Goal: Use online tool/utility

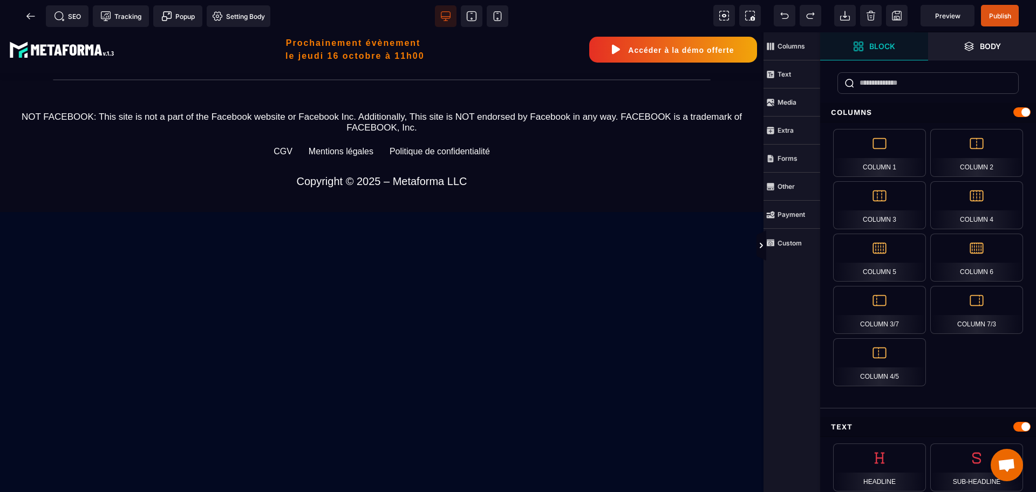
scroll to position [1214, 0]
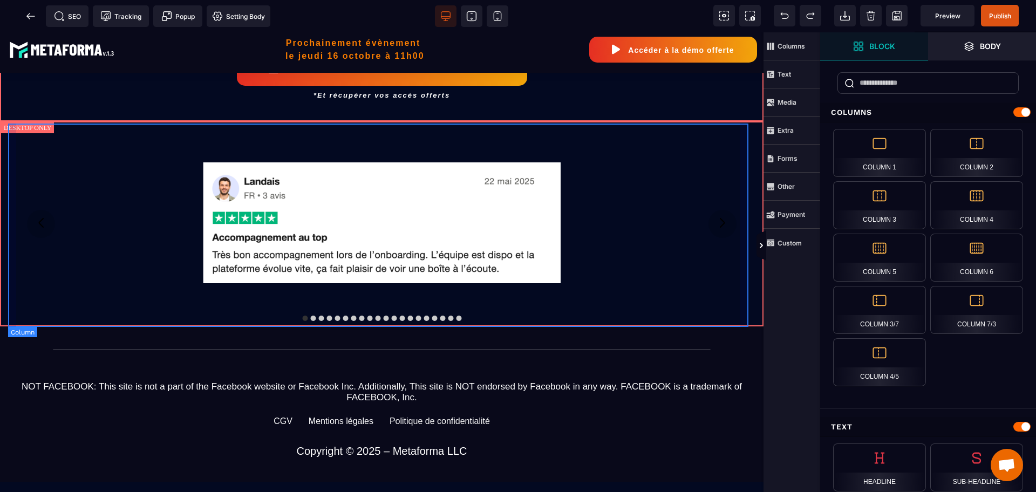
drag, startPoint x: 743, startPoint y: 304, endPoint x: 753, endPoint y: 310, distance: 11.1
click at [743, 304] on div at bounding box center [381, 223] width 747 height 205
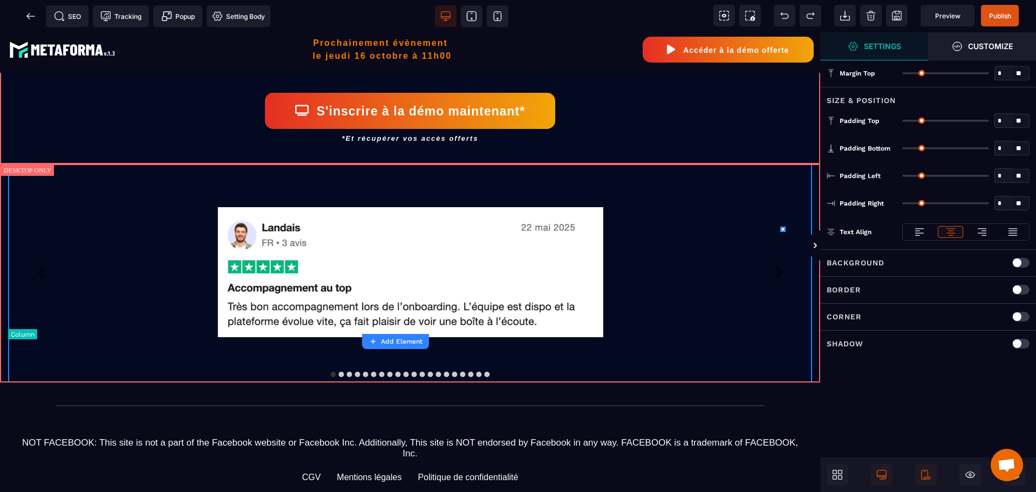
type input "*"
type input "**"
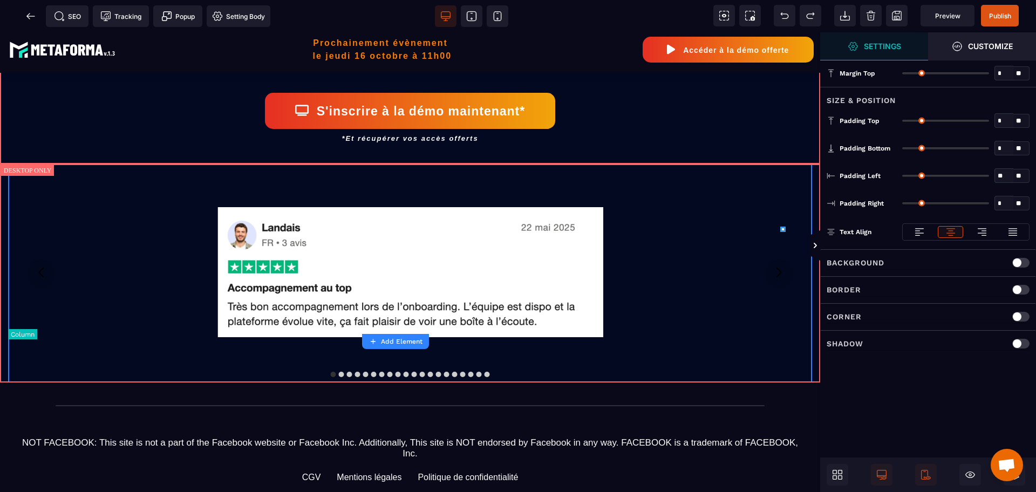
type input "**"
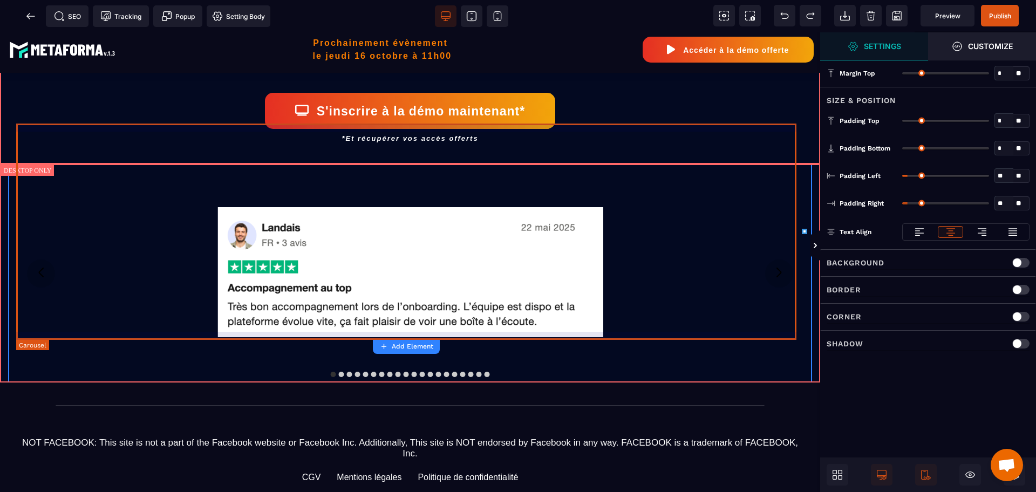
scroll to position [1257, 0]
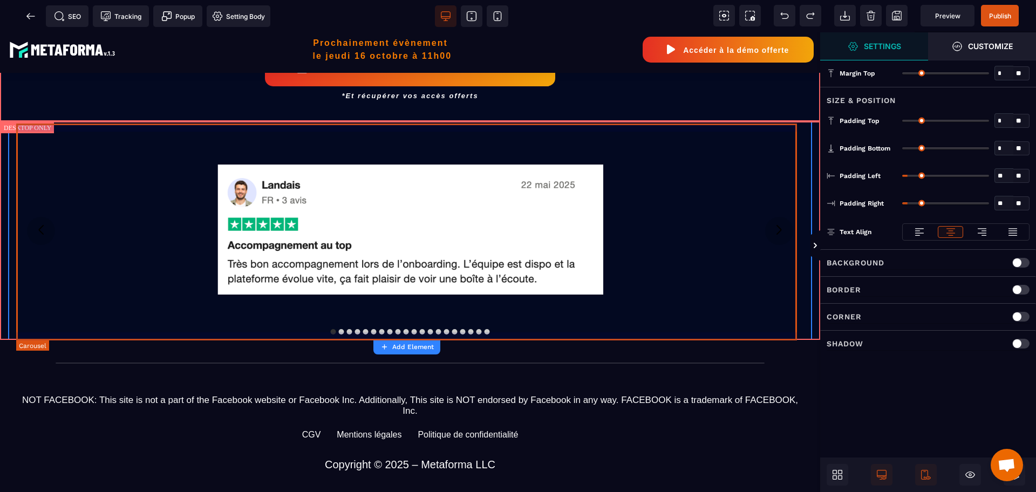
click at [789, 335] on div at bounding box center [410, 230] width 788 height 219
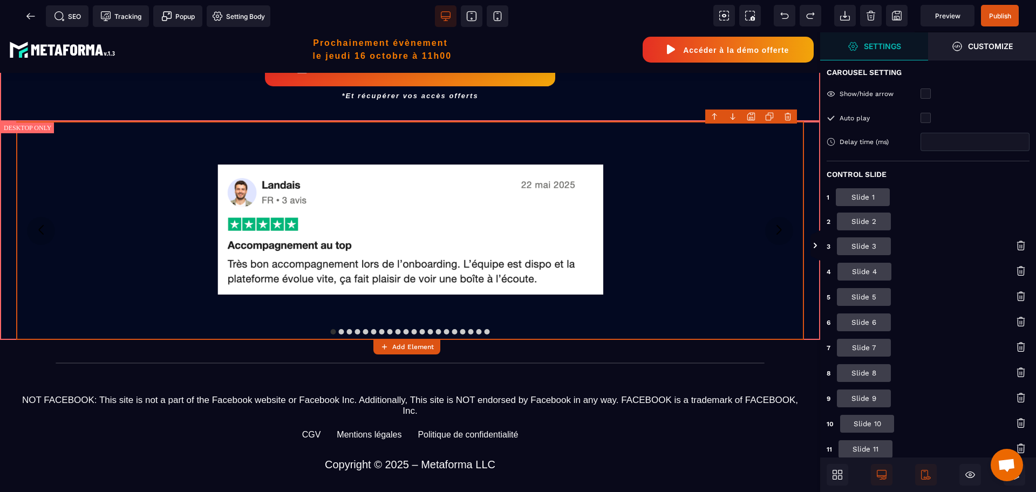
click at [870, 199] on button "Slide 1" at bounding box center [863, 197] width 54 height 18
click at [870, 227] on button "Slide 2" at bounding box center [864, 222] width 54 height 18
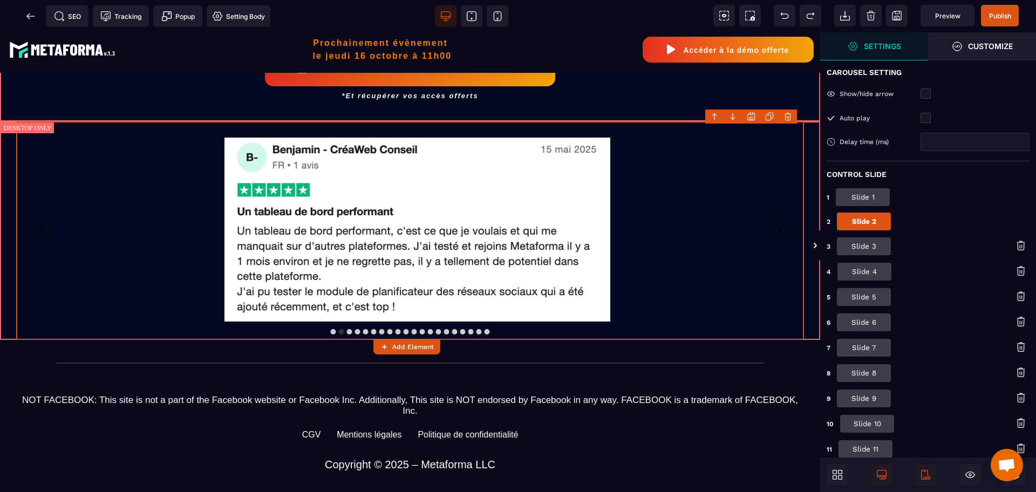
click at [866, 241] on button "Slide 3" at bounding box center [864, 246] width 54 height 18
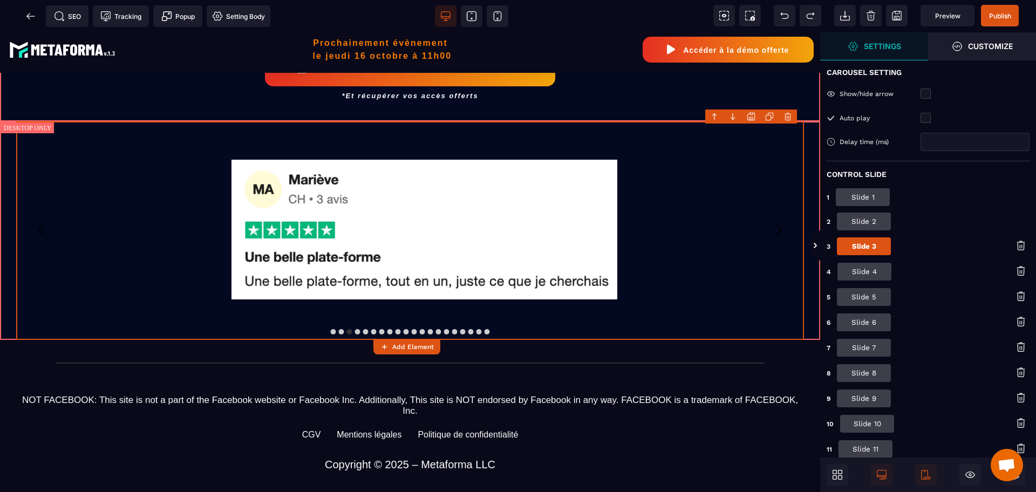
scroll to position [268, 0]
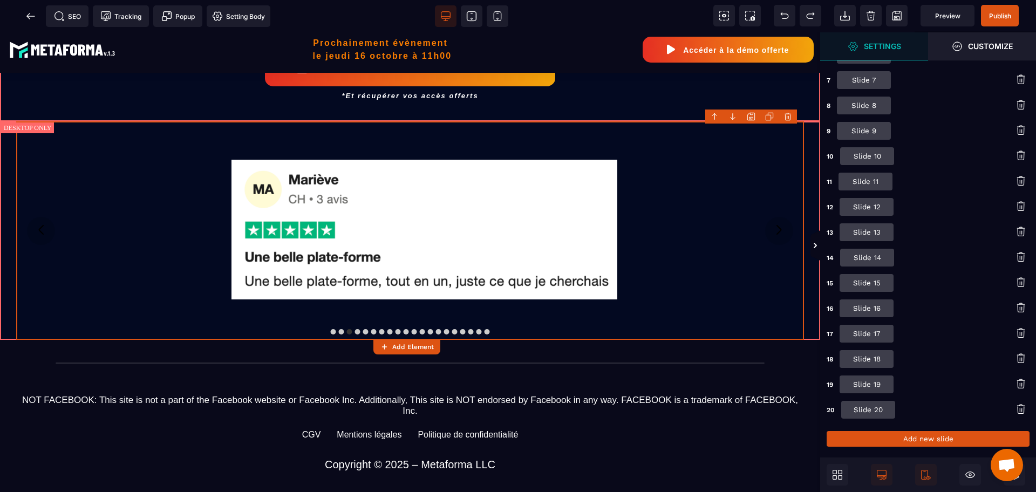
click at [872, 407] on button "Slide 20" at bounding box center [868, 410] width 54 height 18
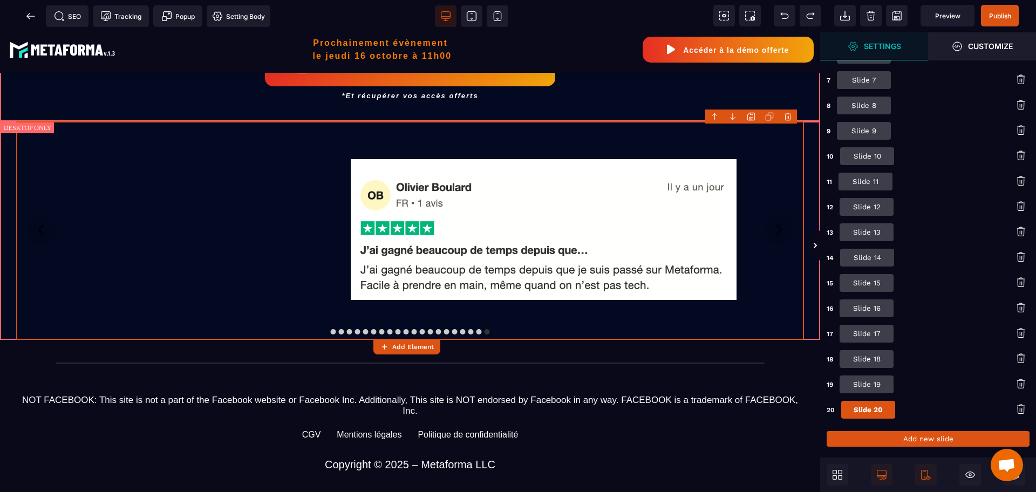
scroll to position [0, 0]
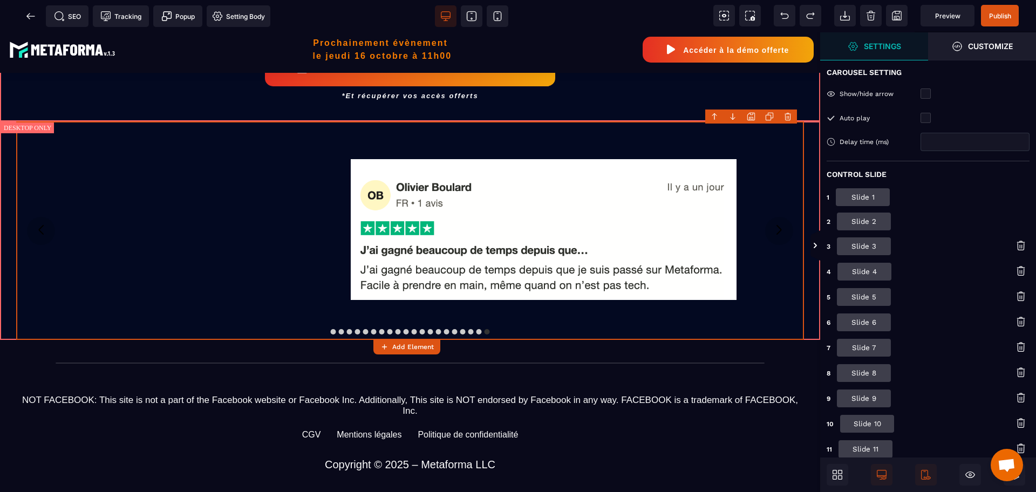
click at [860, 202] on button "Slide 1" at bounding box center [863, 197] width 54 height 18
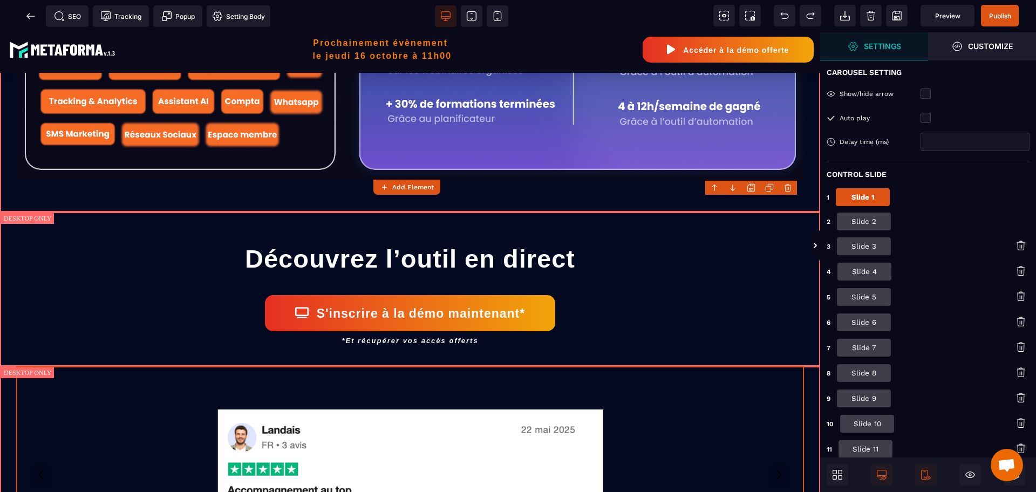
scroll to position [1484, 0]
